Goal: Navigation & Orientation: Find specific page/section

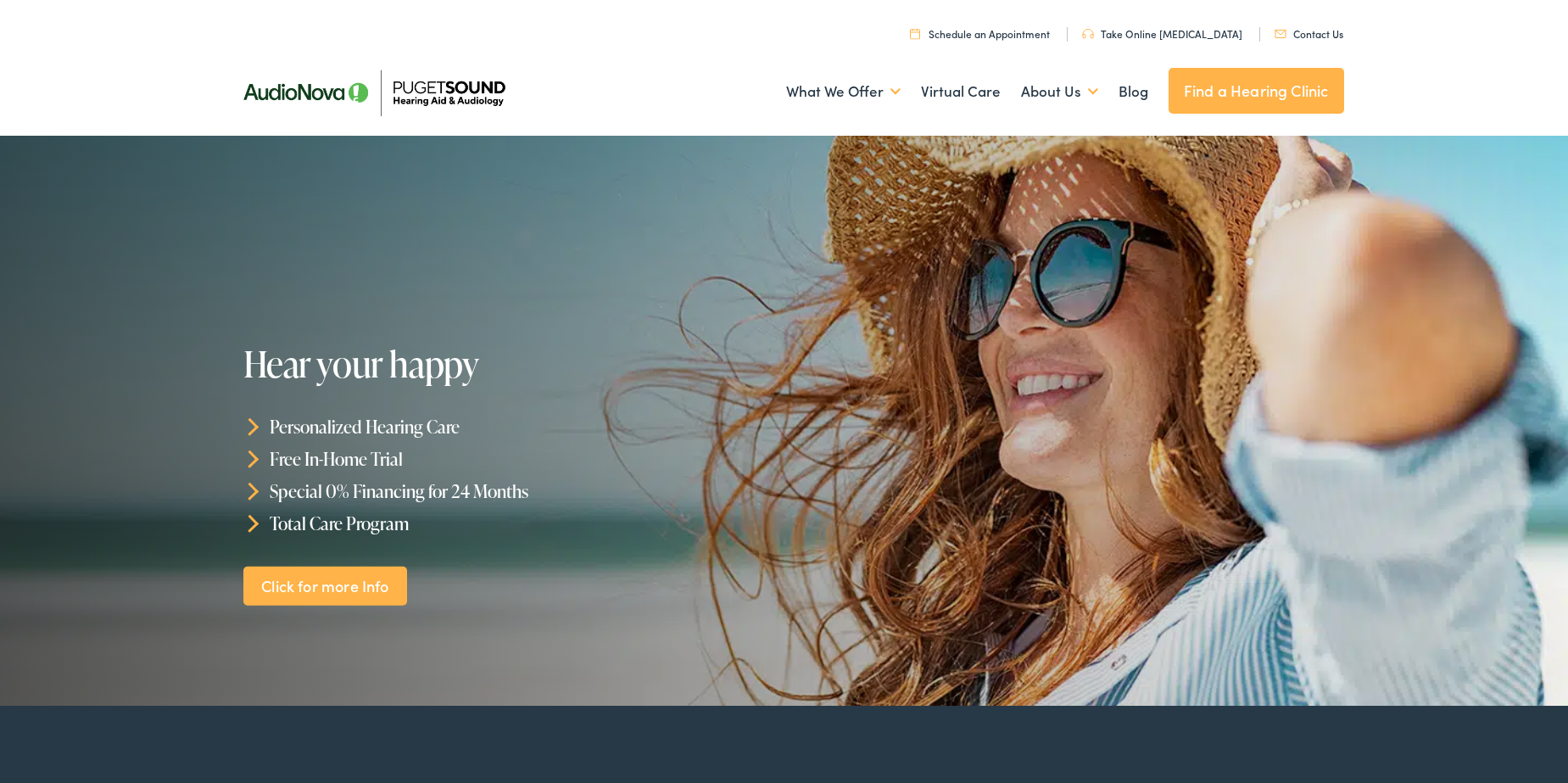
click at [1196, 104] on link "Find a Hearing Clinic" at bounding box center [1256, 90] width 176 height 46
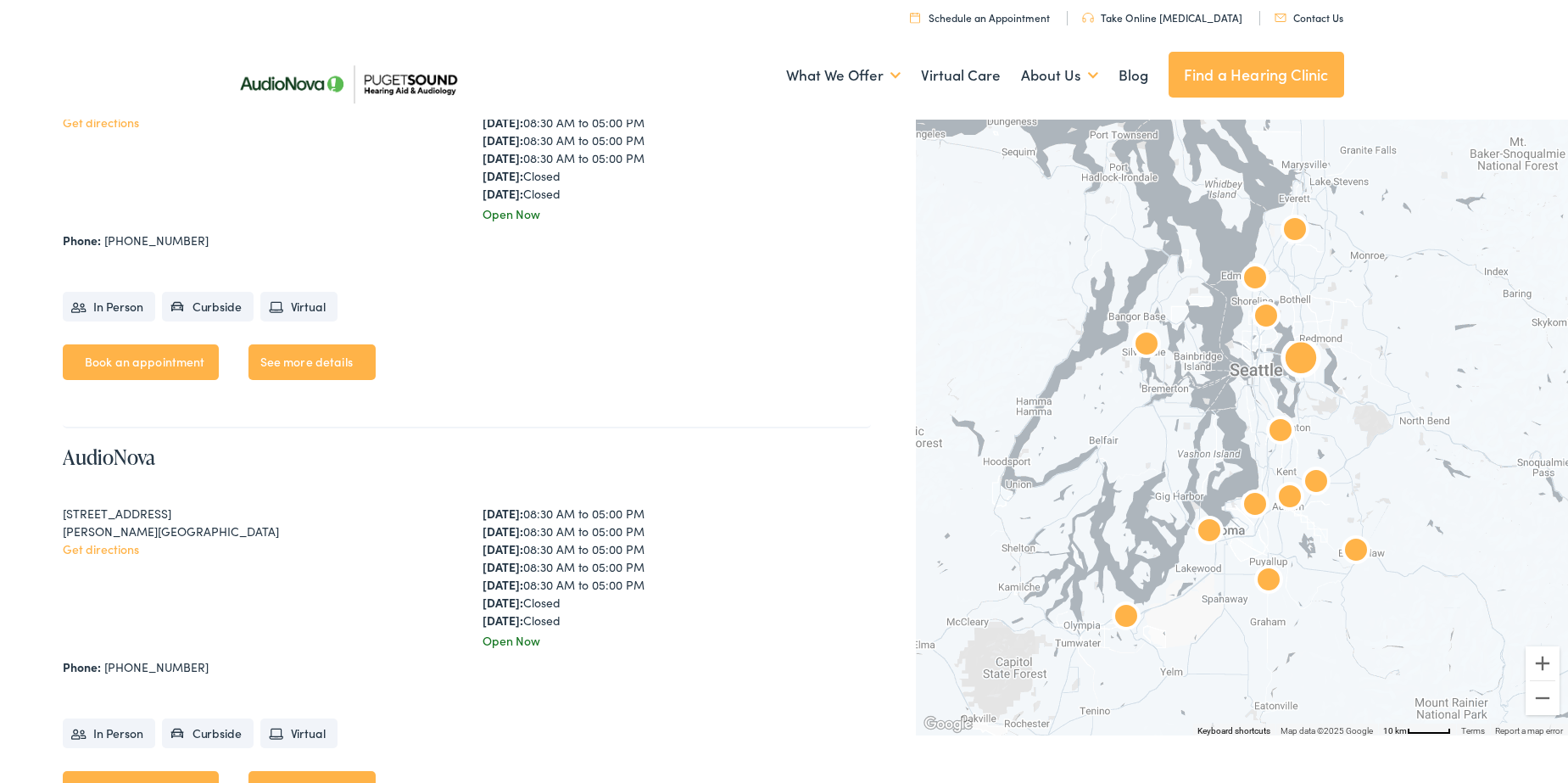
scroll to position [1025, 0]
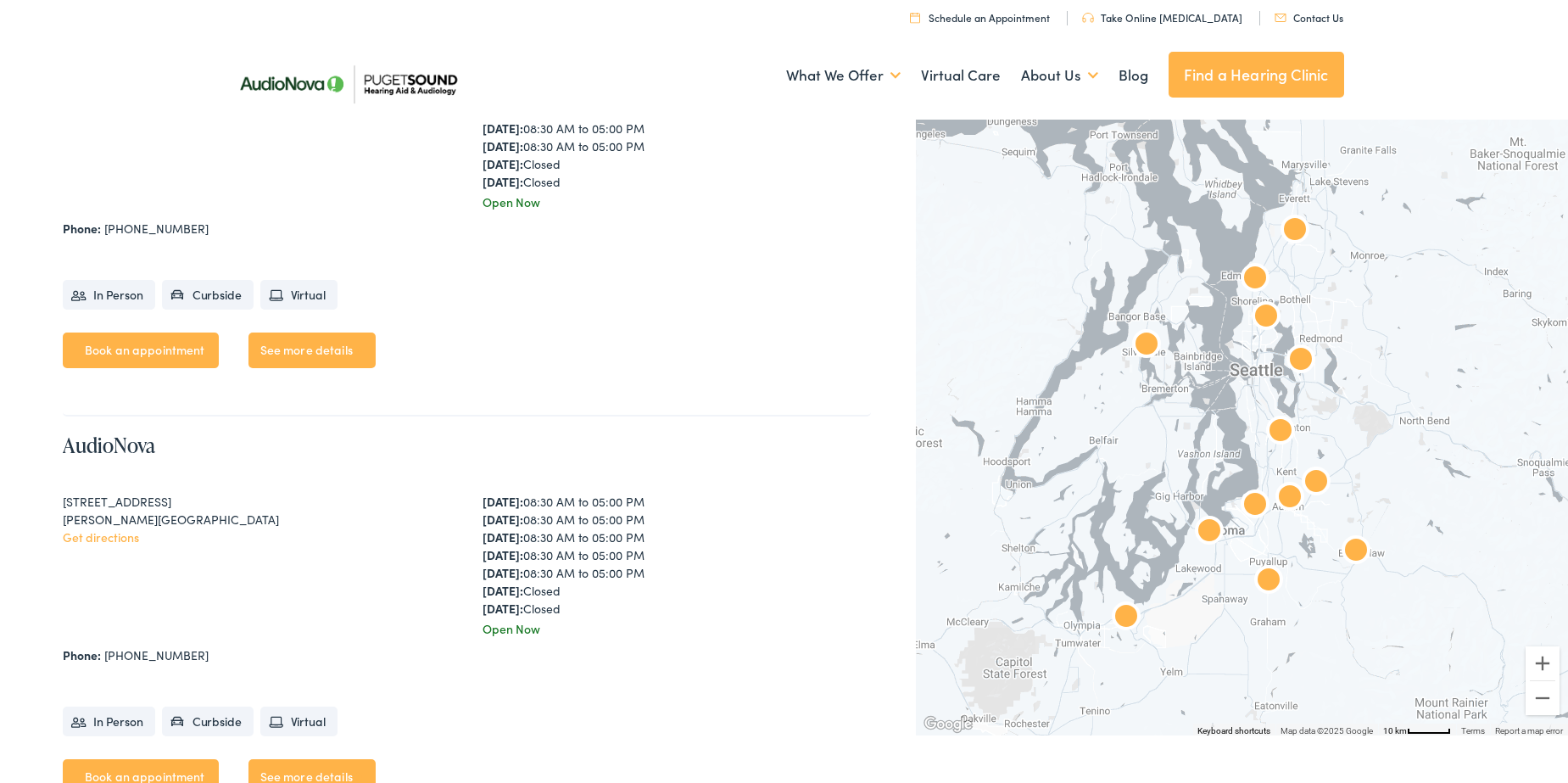
click at [1250, 271] on img "AudioNova" at bounding box center [1255, 279] width 41 height 41
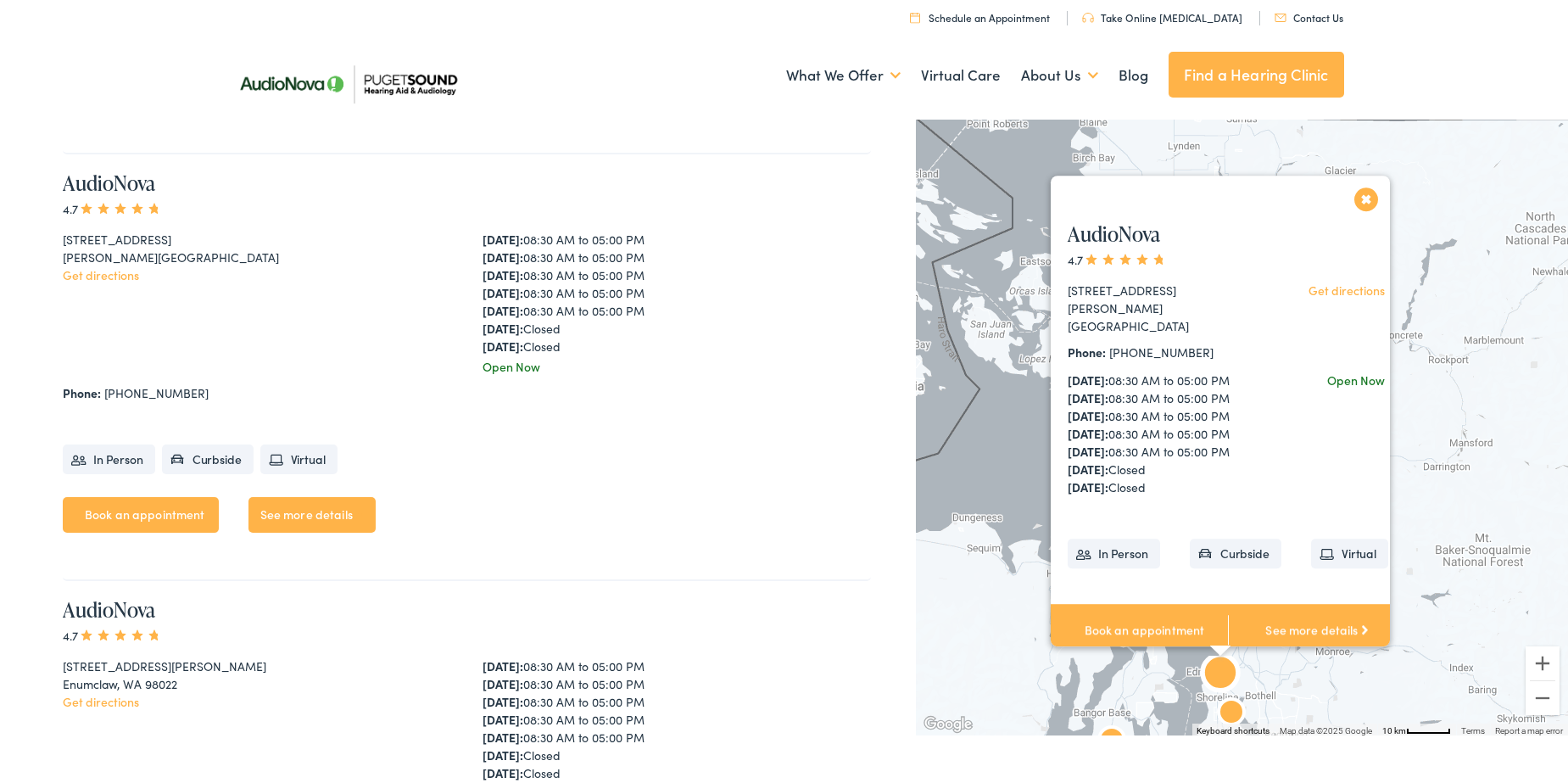
scroll to position [1288, 0]
click at [1337, 282] on link "Get directions" at bounding box center [1348, 290] width 77 height 17
